Goal: Find specific page/section: Find specific page/section

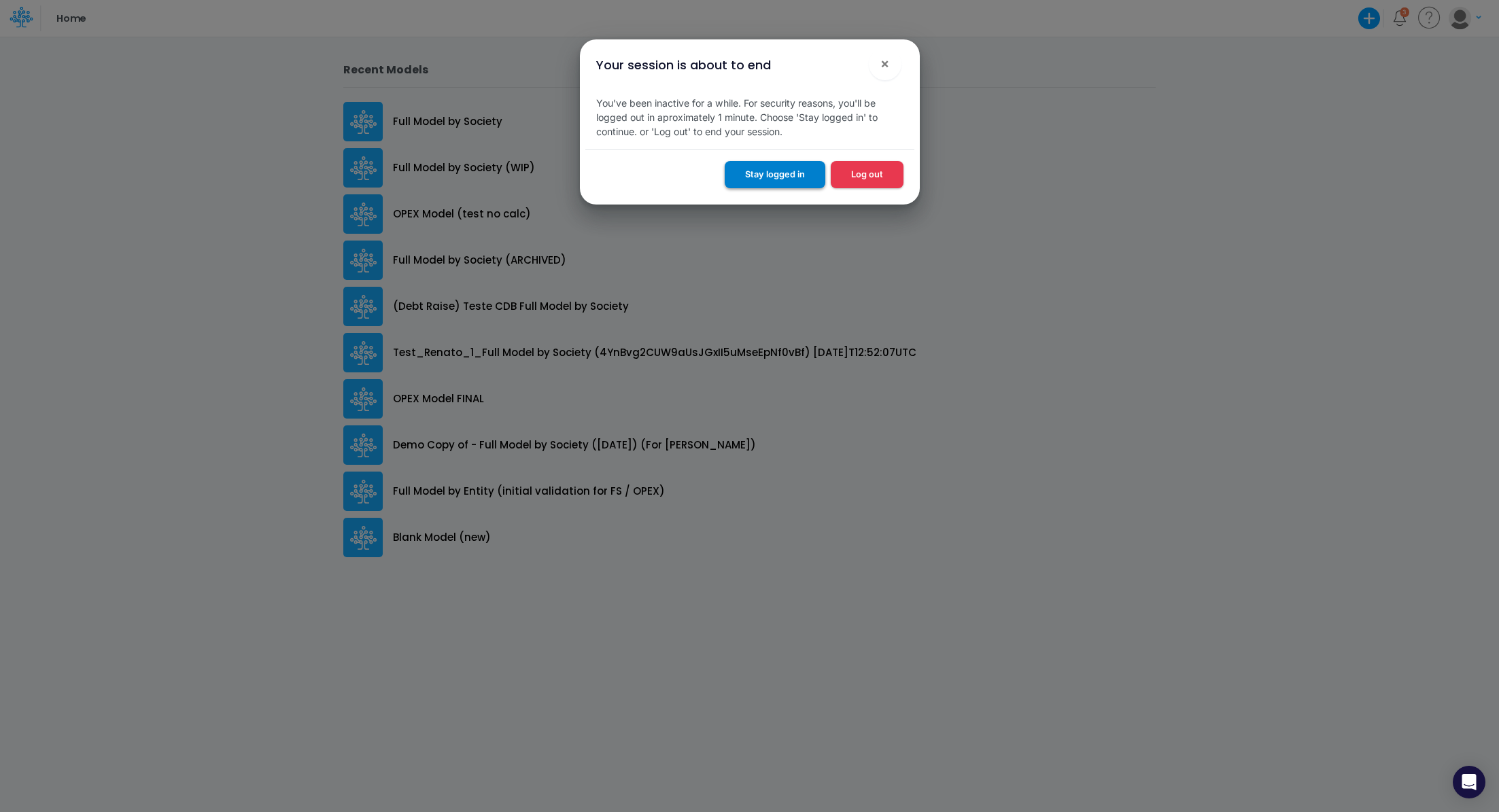
click at [753, 170] on button "Stay logged in" at bounding box center [775, 174] width 101 height 27
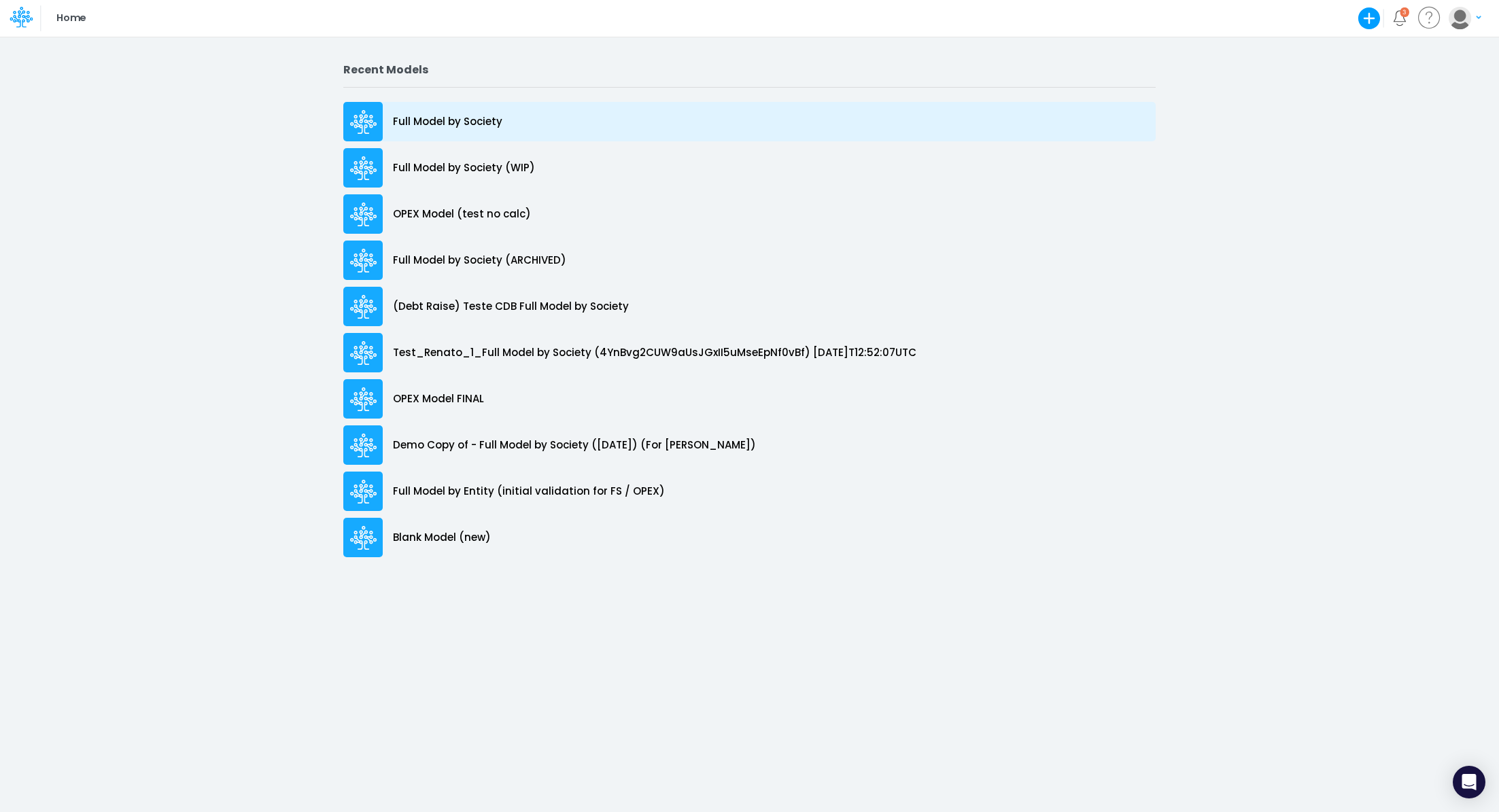
click at [479, 126] on p "Full Model by Society" at bounding box center [447, 122] width 109 height 16
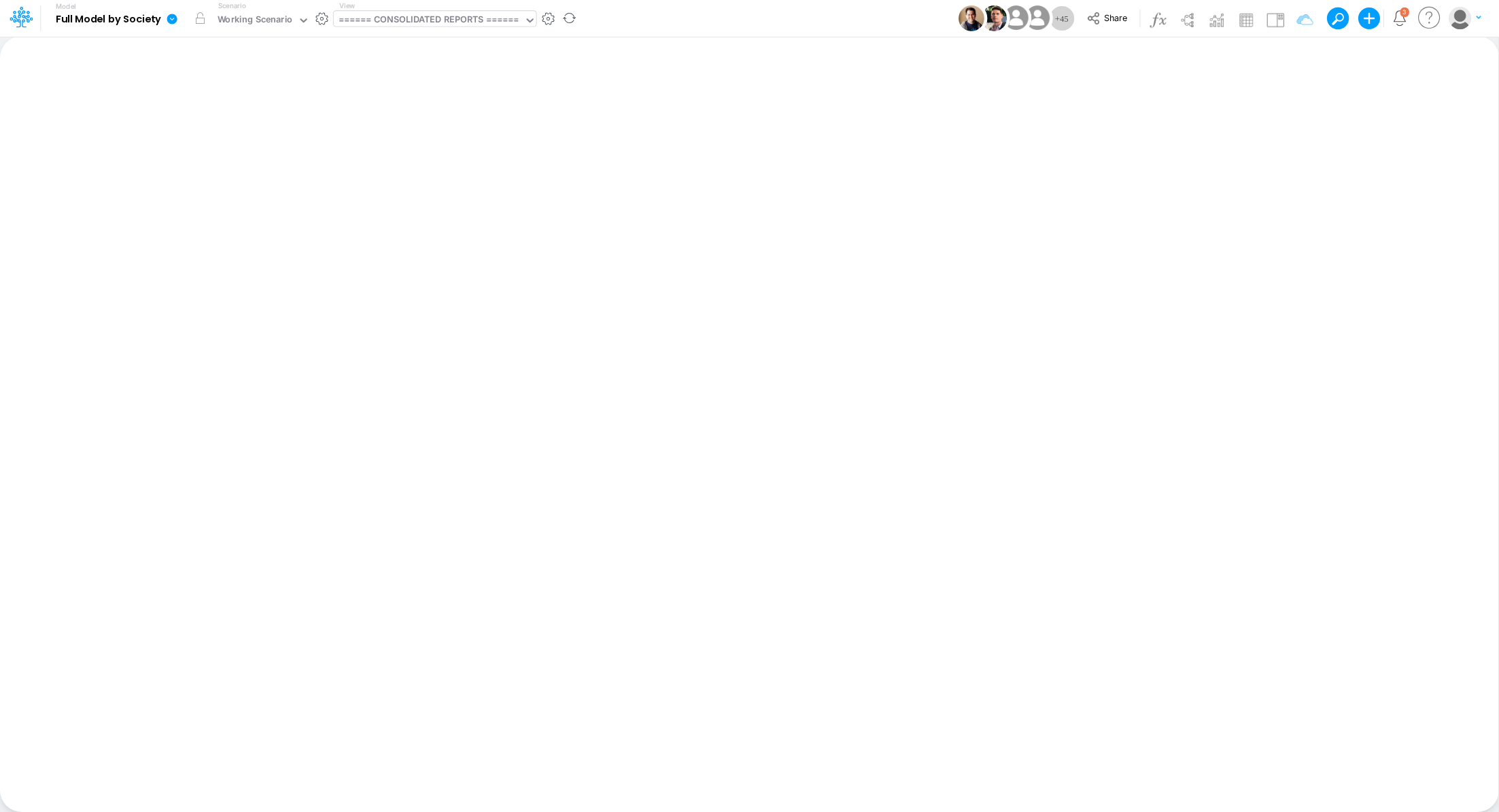
click at [402, 22] on div "====== CONSOLIDATED REPORTS ======" at bounding box center [429, 21] width 181 height 16
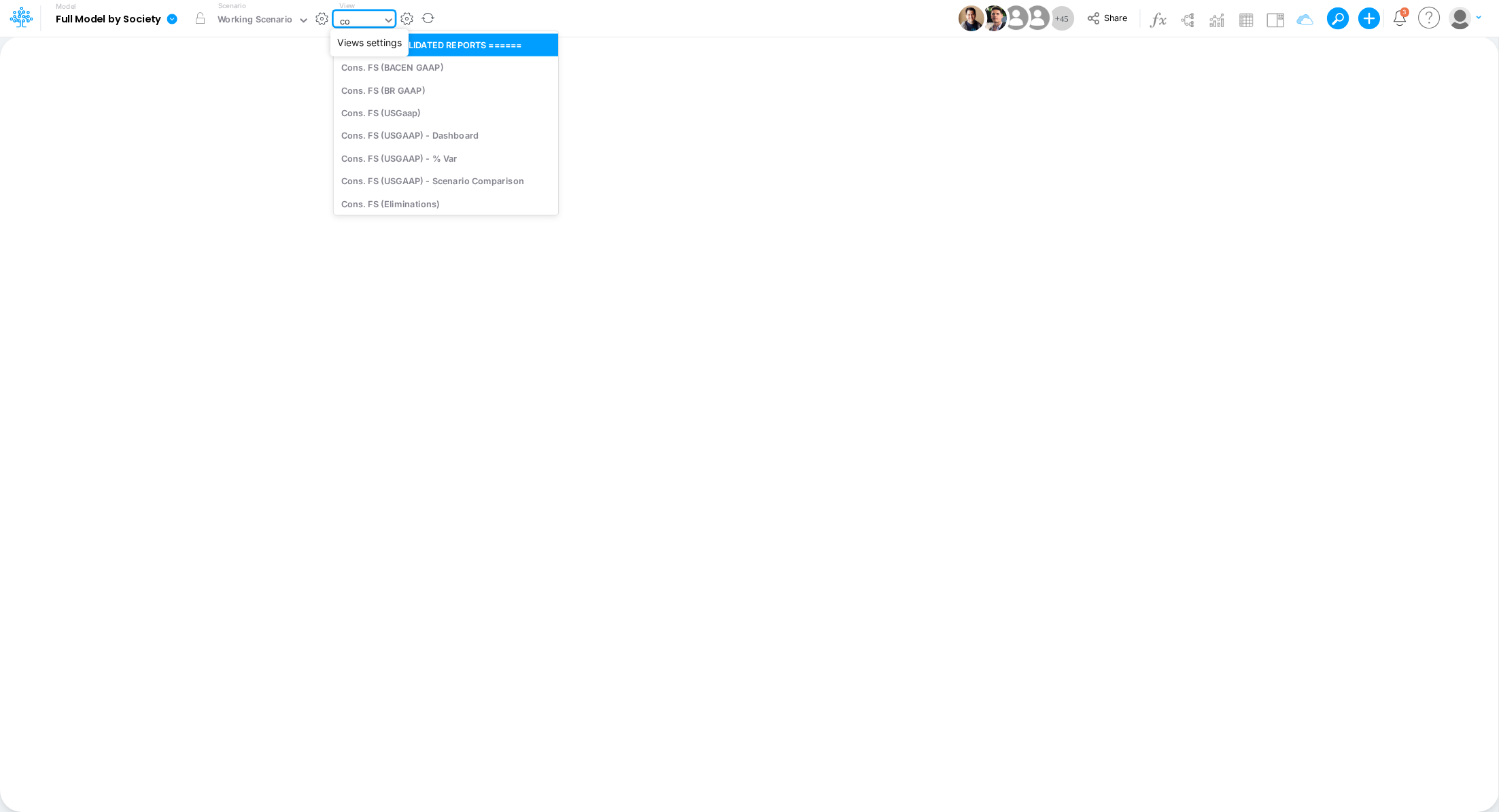
type input "cog"
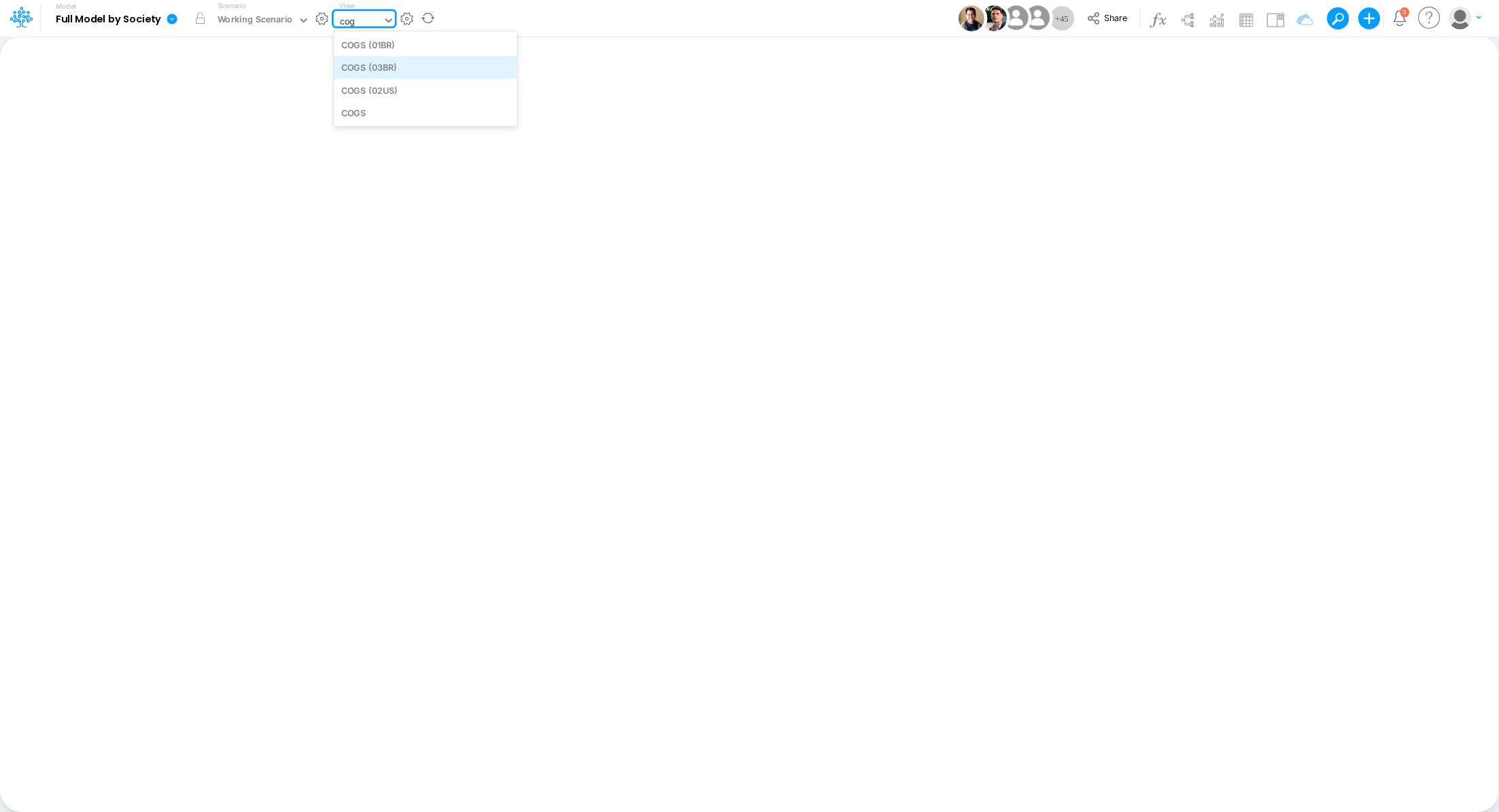
click at [424, 70] on div "COGS (03BR)" at bounding box center [426, 67] width 184 height 22
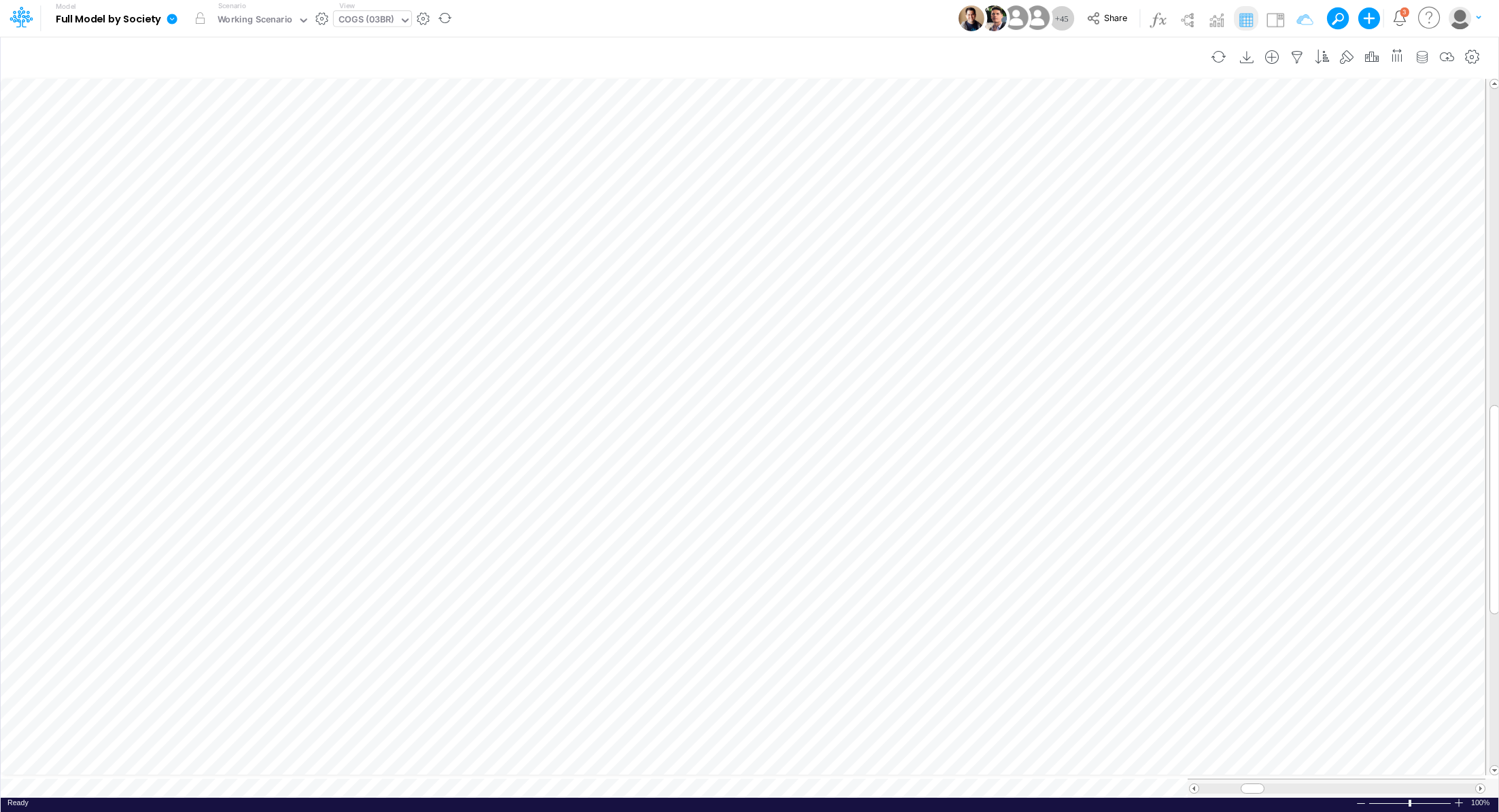
scroll to position [6, 1]
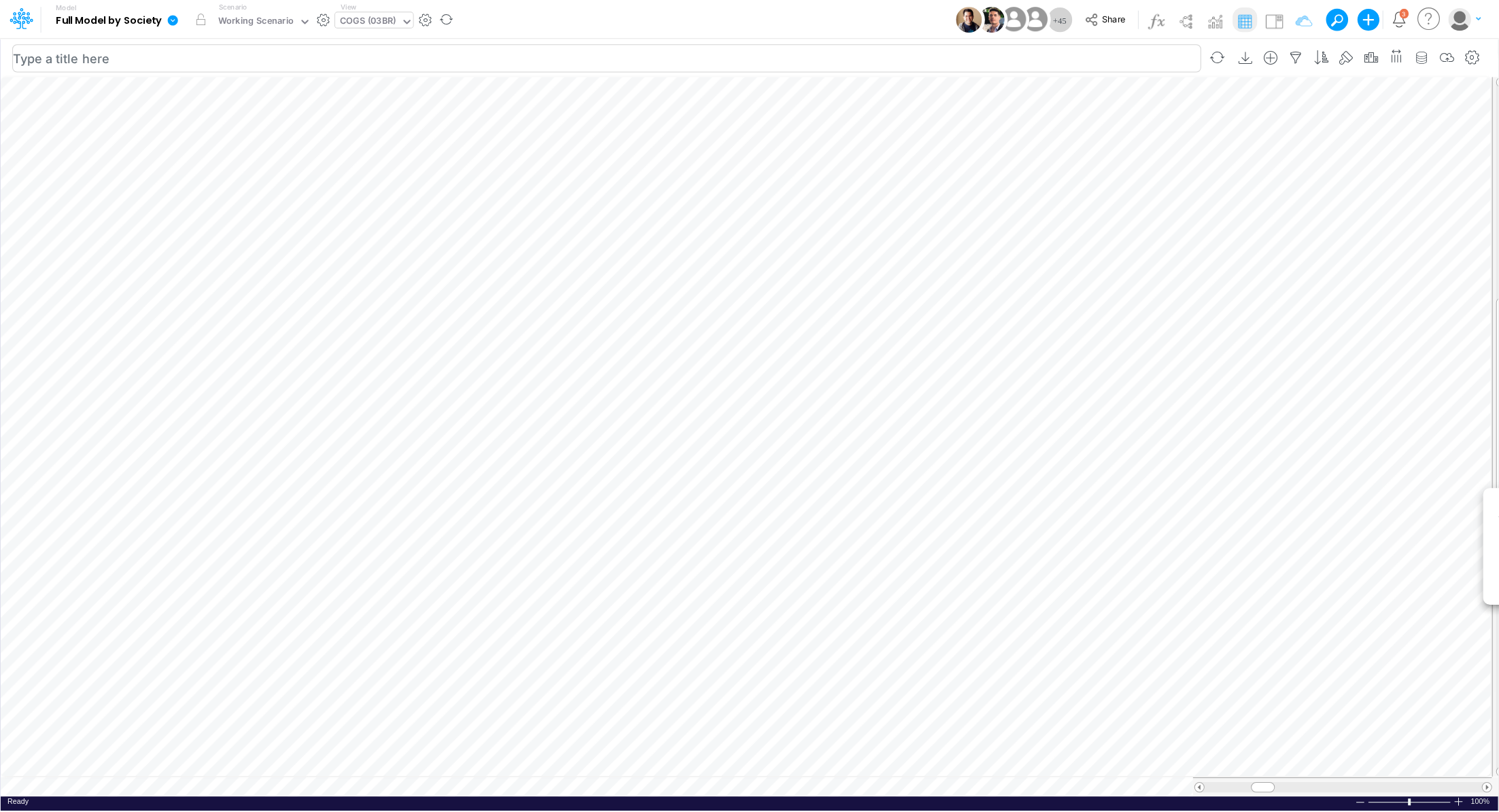
scroll to position [6, 1]
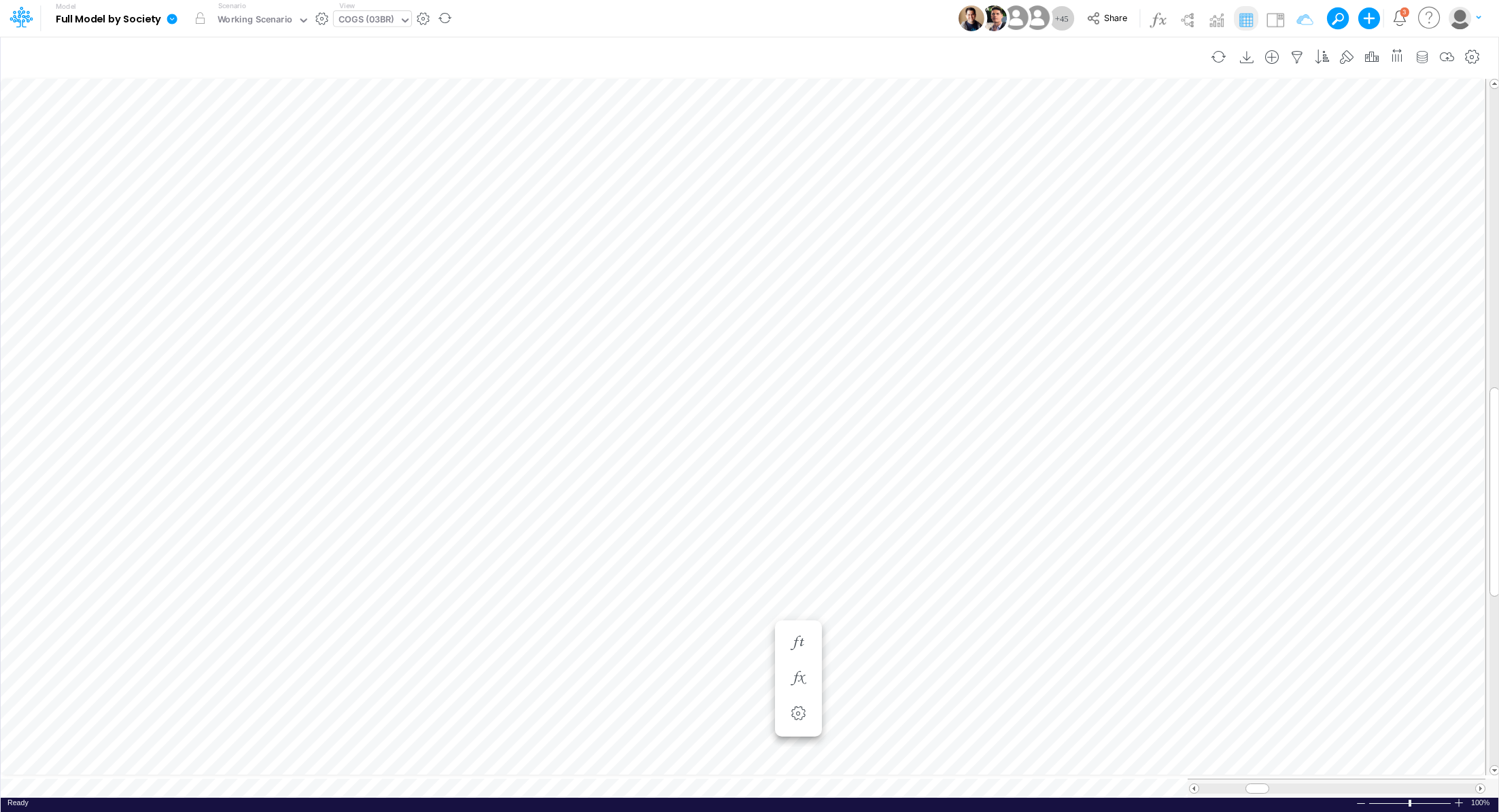
scroll to position [6, 1]
click at [1099, 588] on button "button" at bounding box center [1092, 597] width 25 height 27
click at [1095, 559] on icon "button" at bounding box center [1092, 561] width 20 height 14
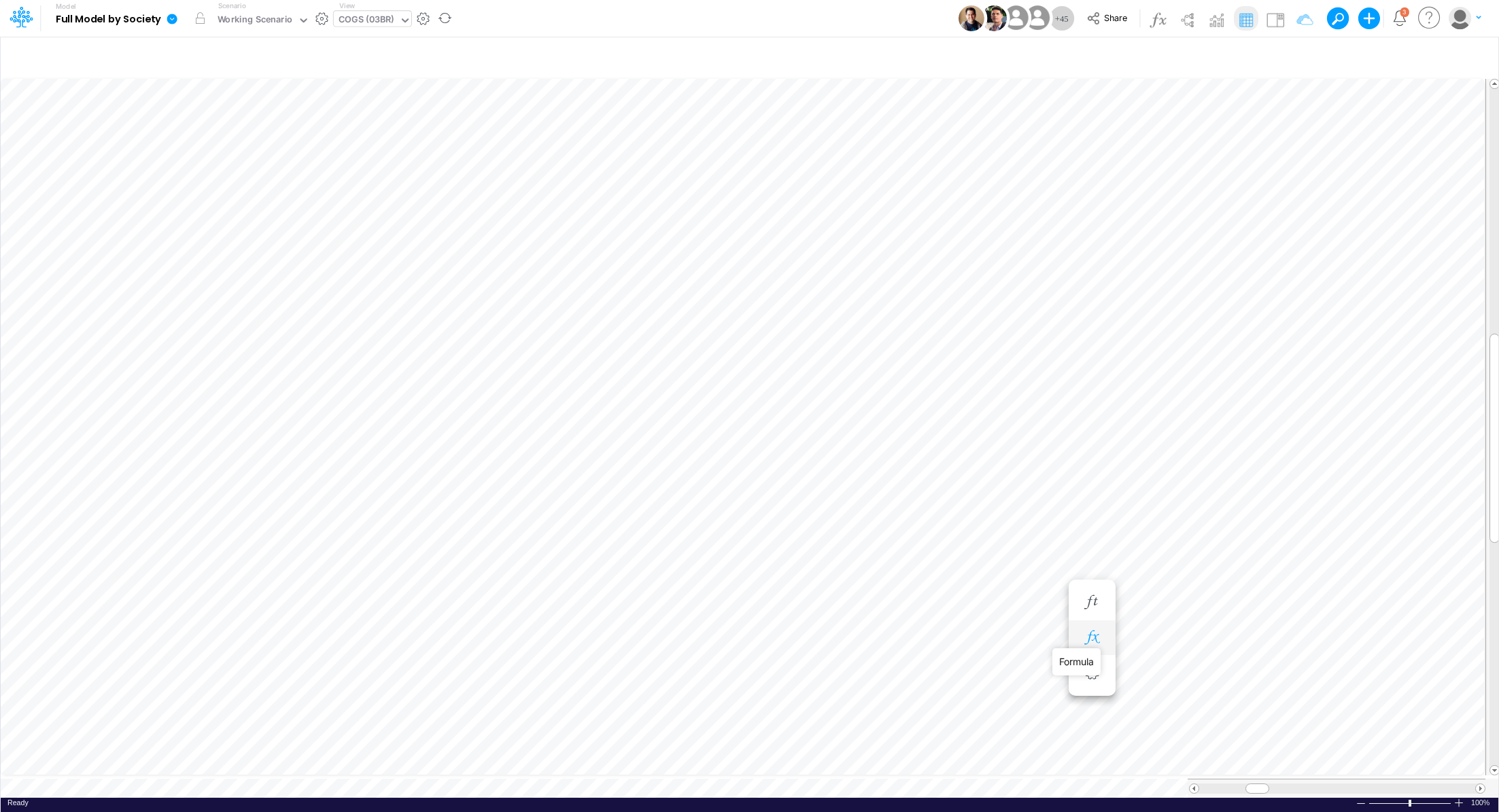
click at [1092, 638] on icon "button" at bounding box center [1092, 638] width 20 height 14
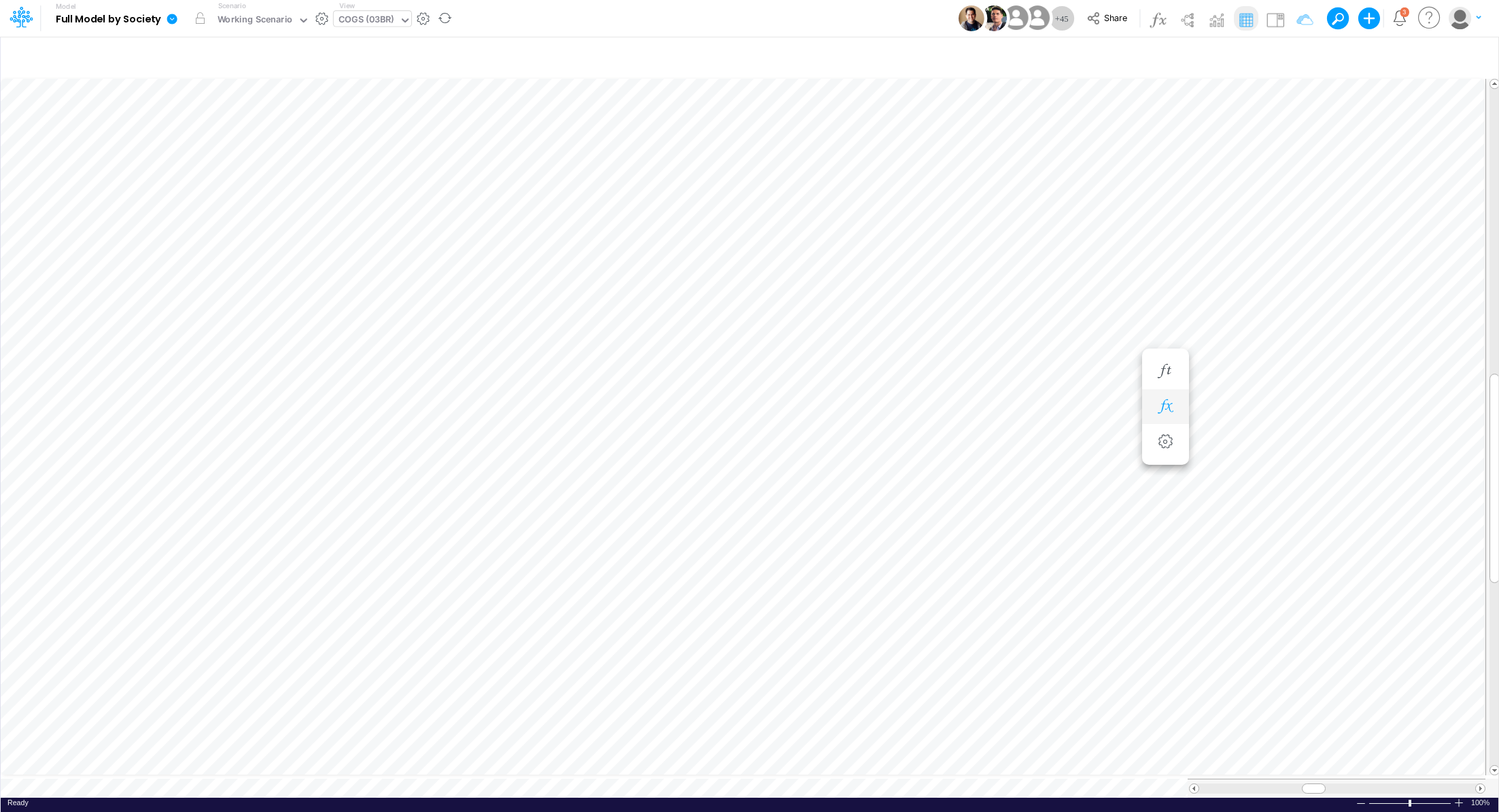
scroll to position [6, 1]
